Goal: Task Accomplishment & Management: Manage account settings

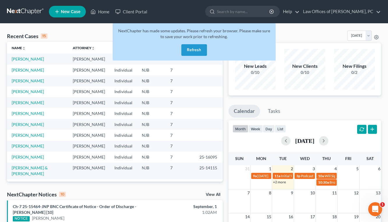
click at [200, 48] on button "Refresh" at bounding box center [194, 50] width 26 height 12
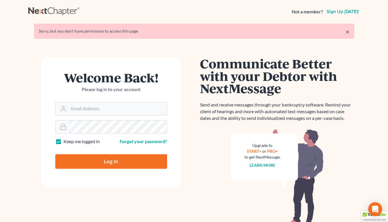
type input "[EMAIL_ADDRESS][DOMAIN_NAME]"
click at [111, 161] on input "Log In" at bounding box center [111, 161] width 112 height 15
type input "Thinking..."
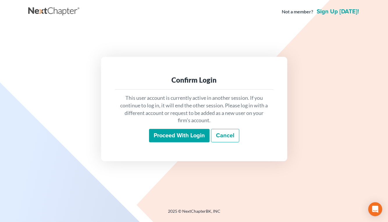
click at [196, 132] on input "Proceed with login" at bounding box center [179, 135] width 61 height 13
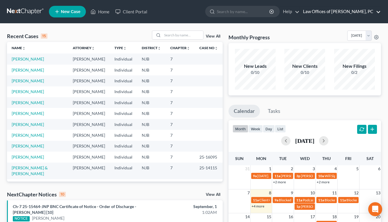
click at [356, 14] on link "Law Offices of [PERSON_NAME], PC" at bounding box center [340, 11] width 81 height 10
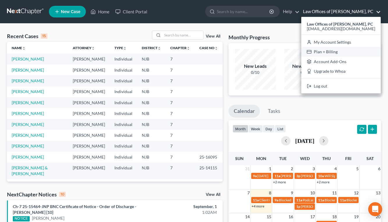
click at [325, 52] on link "Plan + Billing" at bounding box center [340, 52] width 79 height 10
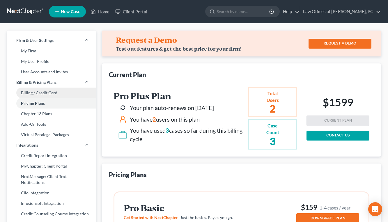
click at [59, 93] on link "Billing / Credit Card" at bounding box center [51, 93] width 89 height 10
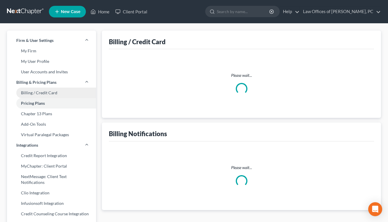
select select "33"
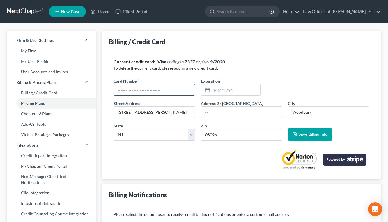
click at [151, 88] on input "text" at bounding box center [154, 89] width 81 height 11
type input "4847380861276868"
type input "09/2026"
click at [307, 137] on button "Save Billing Info" at bounding box center [310, 134] width 44 height 12
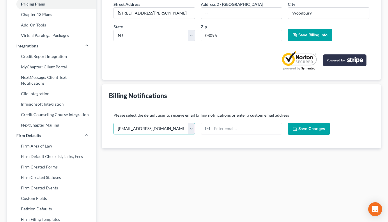
scroll to position [99, 0]
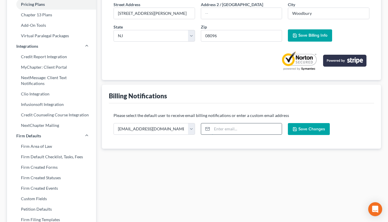
type input "steve@richardsonlawoffices.com"
click at [321, 132] on button "Save Changes" at bounding box center [309, 129] width 42 height 12
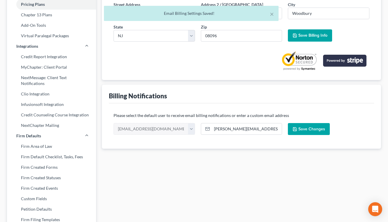
click at [311, 130] on span "Save Changes" at bounding box center [311, 129] width 27 height 5
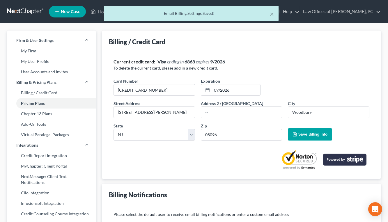
scroll to position [0, 0]
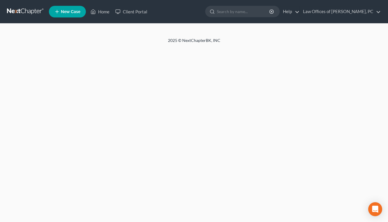
select select "33"
